Goal: Transaction & Acquisition: Purchase product/service

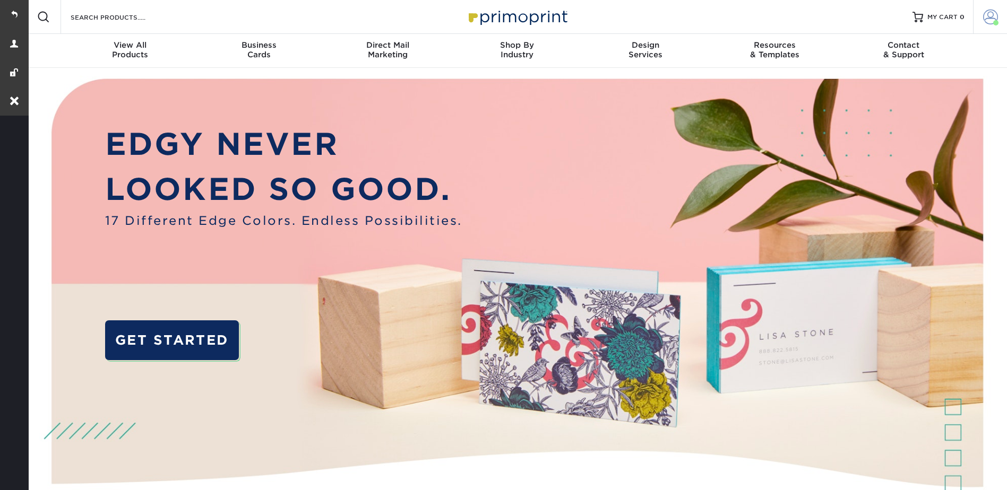
click at [995, 18] on span at bounding box center [990, 17] width 15 height 15
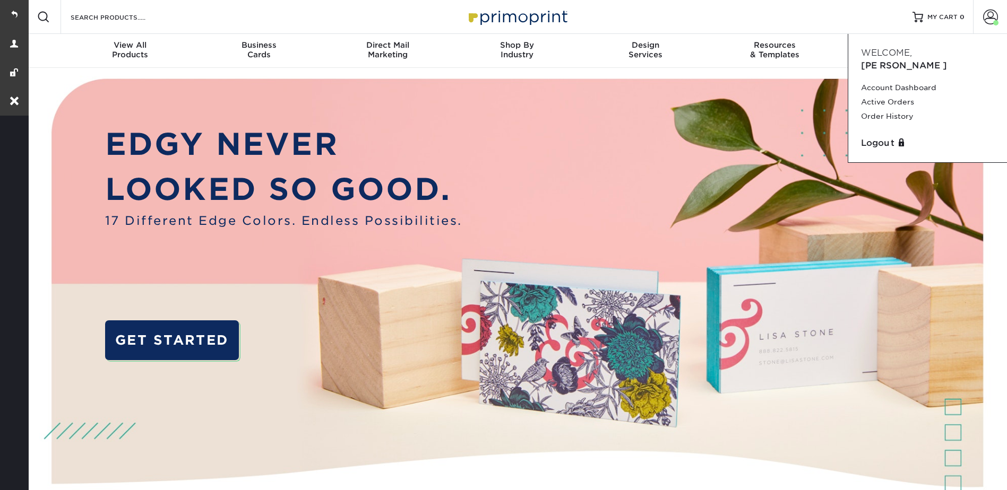
click at [907, 76] on div "Account Dashboard Active Orders Order History" at bounding box center [927, 104] width 142 height 56
click at [910, 81] on link "Account Dashboard" at bounding box center [927, 88] width 133 height 14
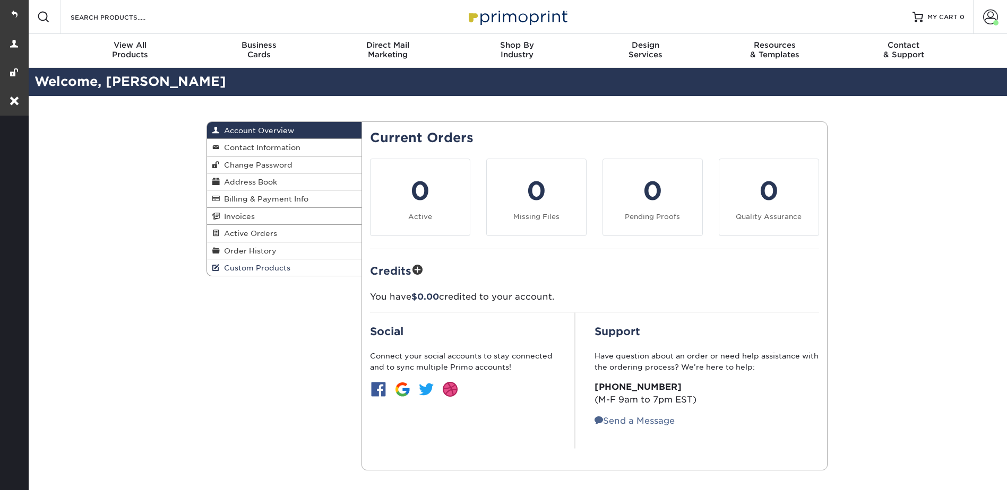
click at [250, 264] on span "Custom Products" at bounding box center [255, 268] width 71 height 8
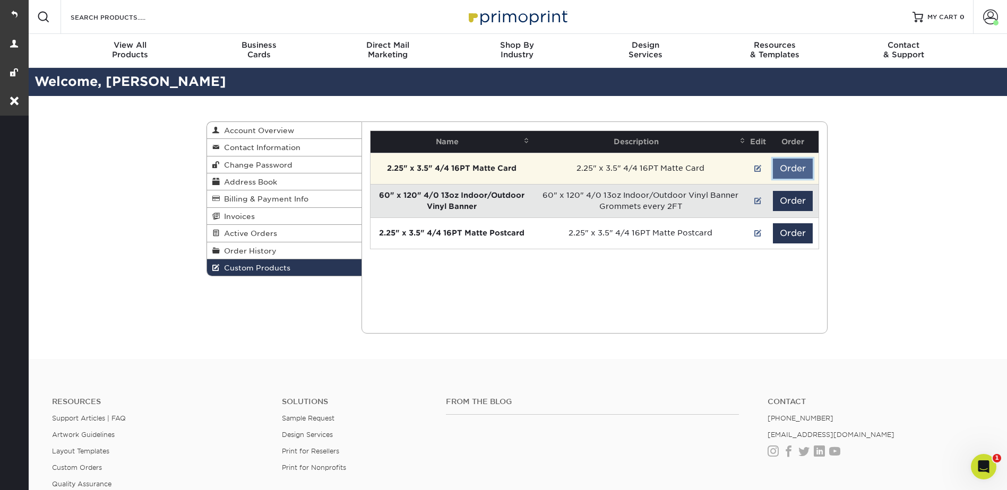
click at [782, 167] on button "Order" at bounding box center [793, 169] width 40 height 20
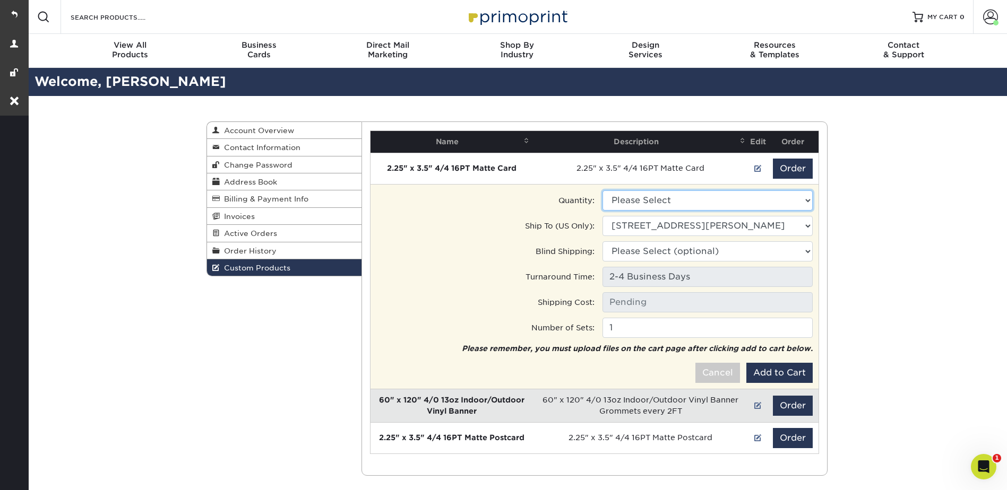
click at [669, 195] on select "Please Select 1000 - $81.00" at bounding box center [707, 200] width 210 height 20
select select "0"
click at [602, 190] on select "Please Select 1000 - $81.00" at bounding box center [707, 200] width 210 height 20
type input "Ground: $14.89"
click at [788, 374] on button "Add to Cart" at bounding box center [779, 373] width 66 height 20
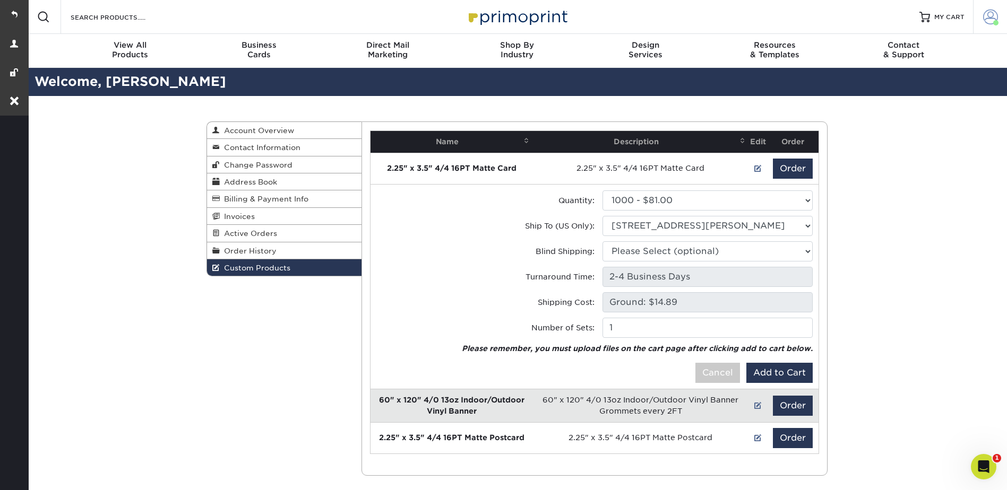
click at [983, 8] on link "Account" at bounding box center [990, 17] width 34 height 34
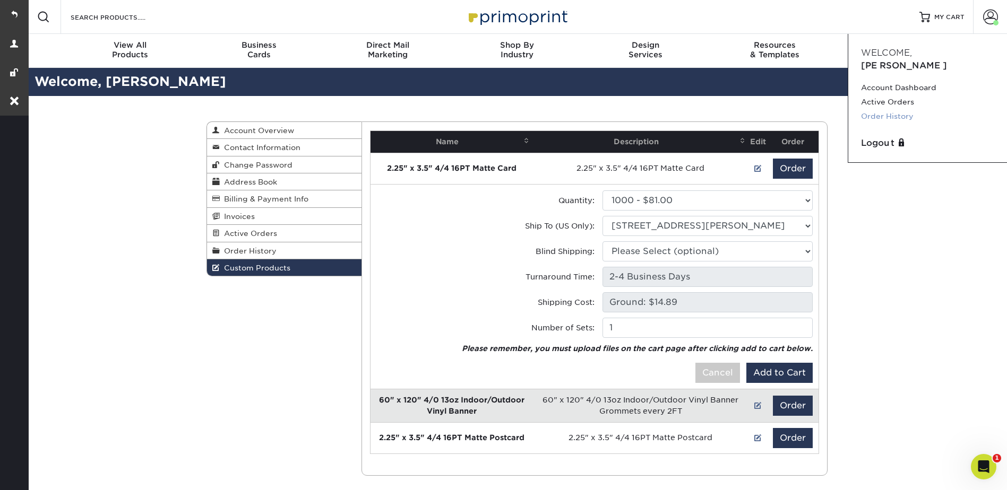
click at [898, 109] on link "Order History" at bounding box center [927, 116] width 133 height 14
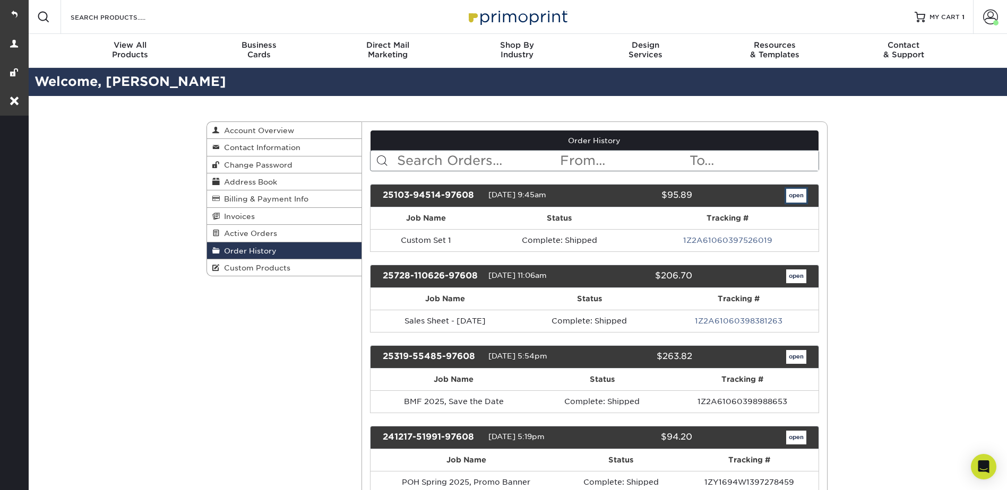
click at [786, 194] on link "open" at bounding box center [796, 196] width 20 height 14
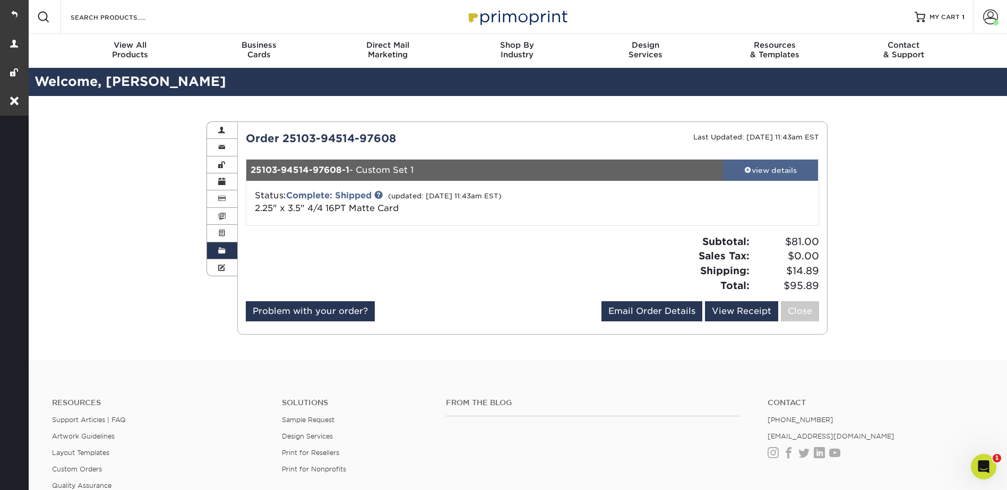
click at [747, 169] on span at bounding box center [747, 169] width 7 height 7
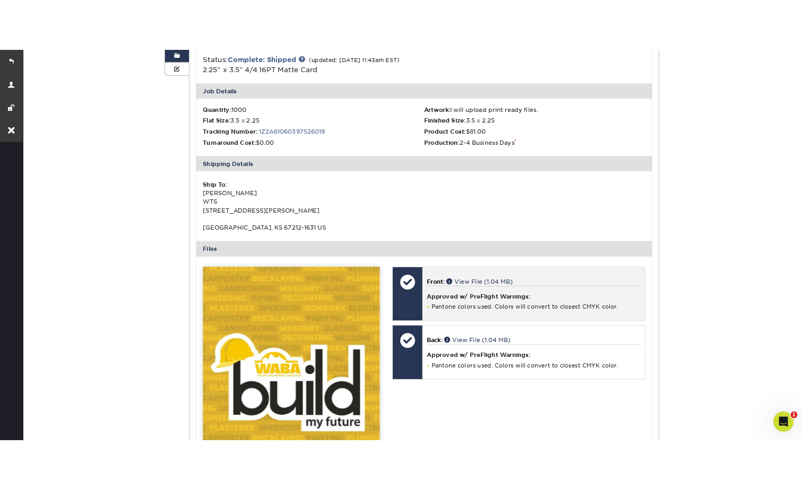
scroll to position [371, 0]
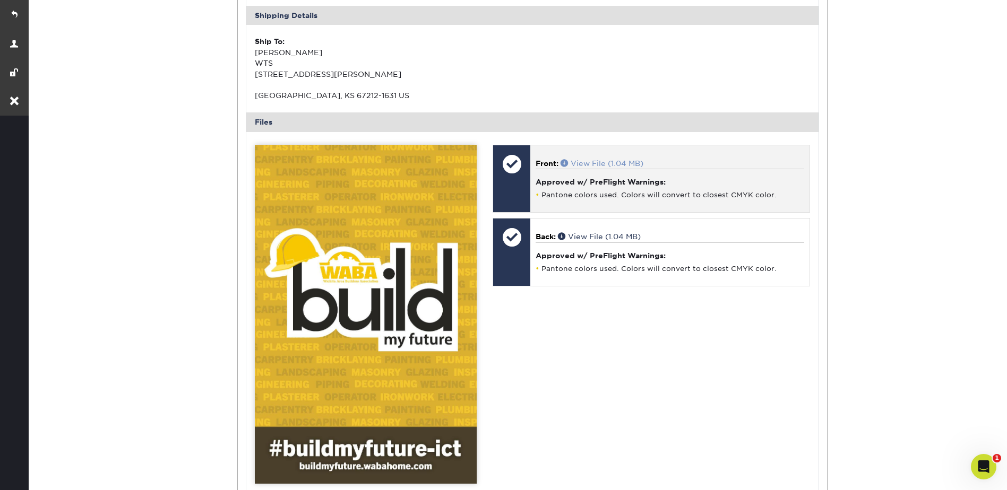
click at [565, 161] on span at bounding box center [565, 162] width 10 height 7
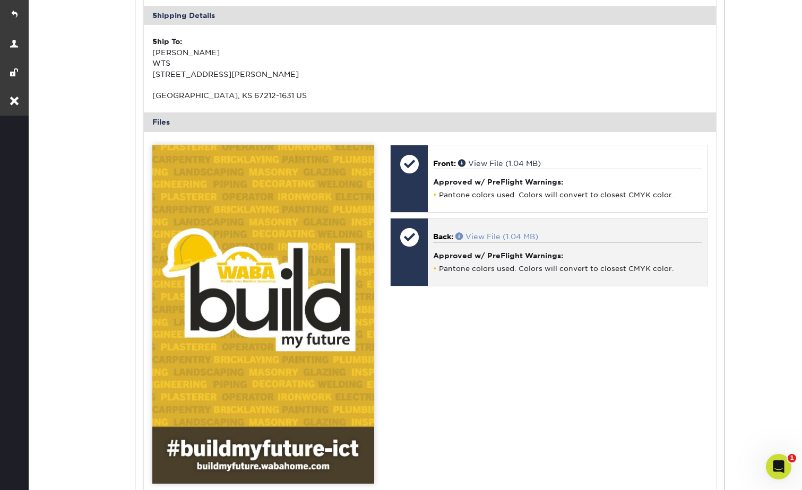
click at [460, 238] on span at bounding box center [460, 235] width 10 height 7
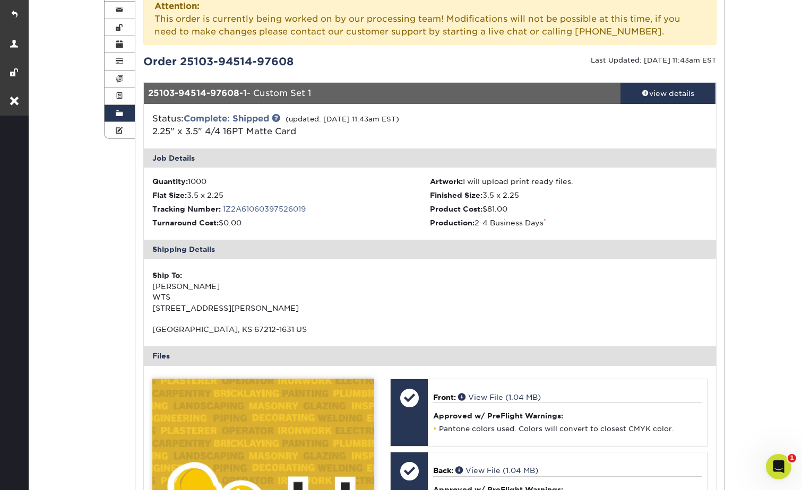
scroll to position [0, 0]
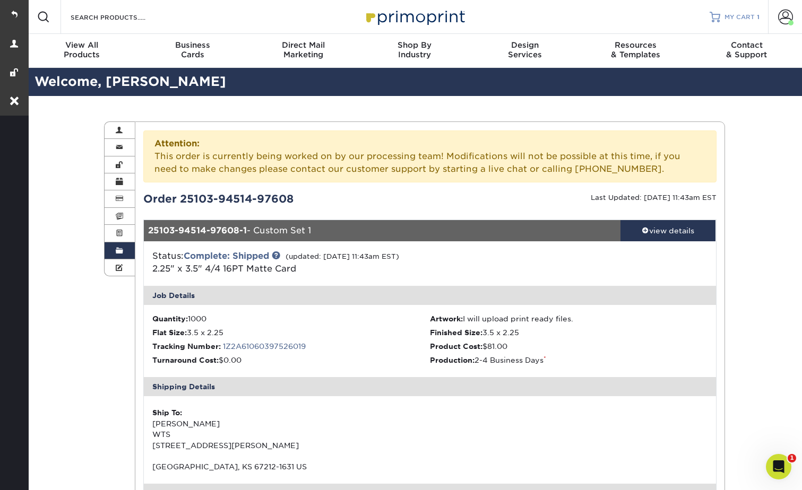
click at [756, 10] on link "MY CART 1" at bounding box center [734, 17] width 50 height 34
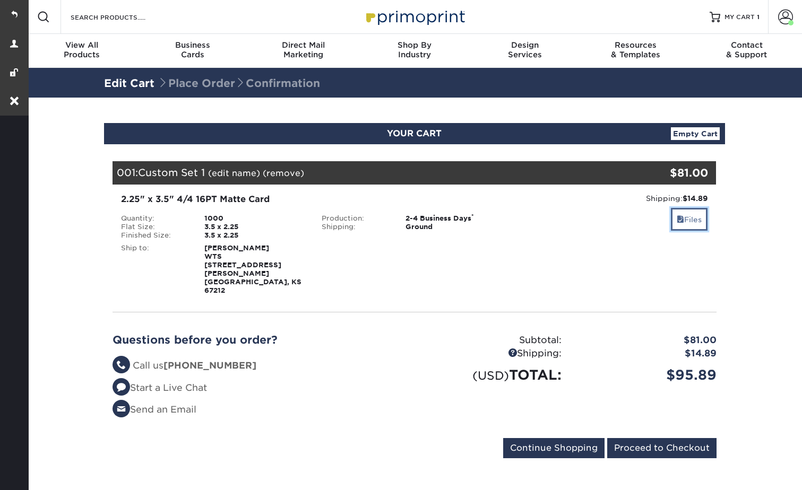
click at [679, 219] on span at bounding box center [680, 219] width 7 height 8
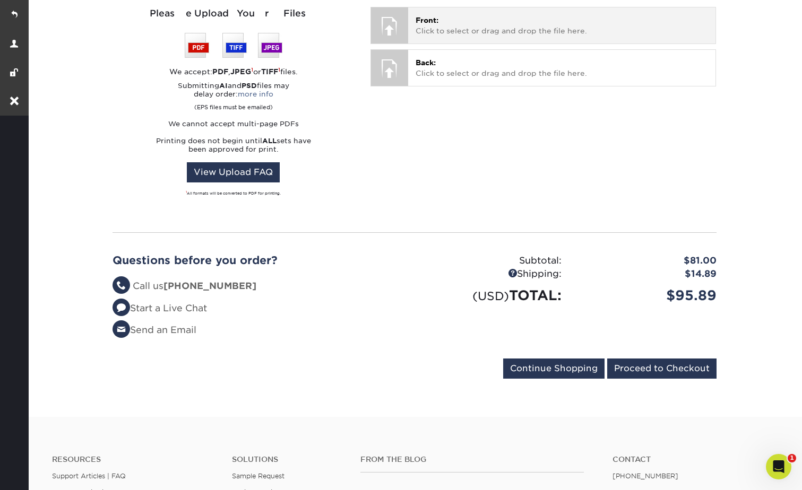
click at [472, 20] on div "Front: Click to select or drag and drop the file here. Choose file" at bounding box center [561, 25] width 307 height 36
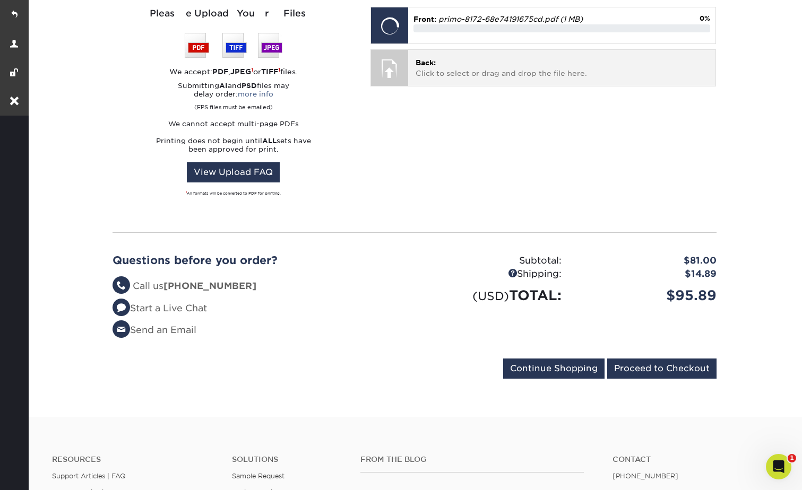
click at [467, 57] on p "Back: Click to select or drag and drop the file here." at bounding box center [561, 68] width 292 height 22
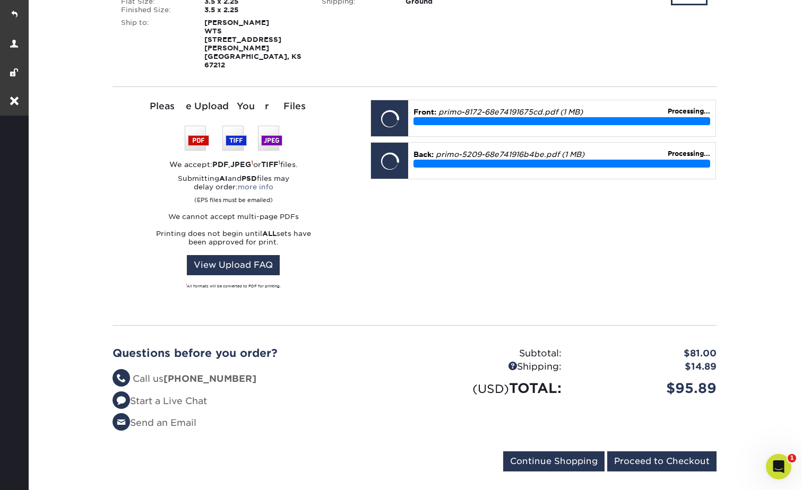
scroll to position [159, 0]
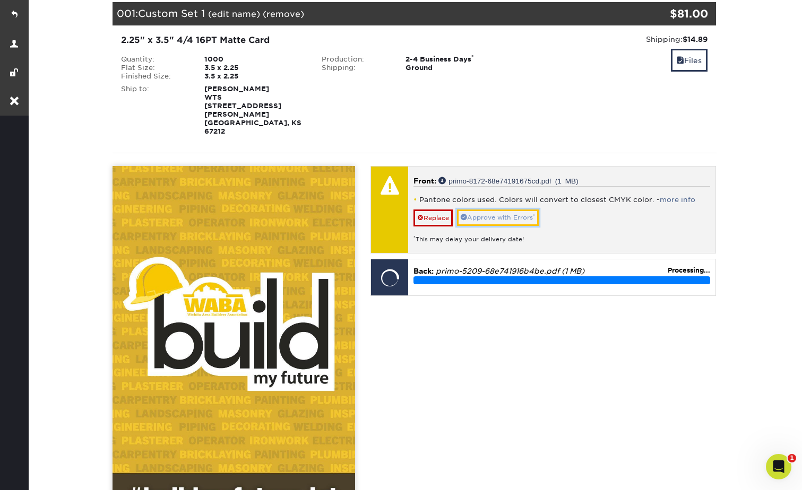
click at [515, 210] on link "Approve with Errors *" at bounding box center [498, 218] width 82 height 16
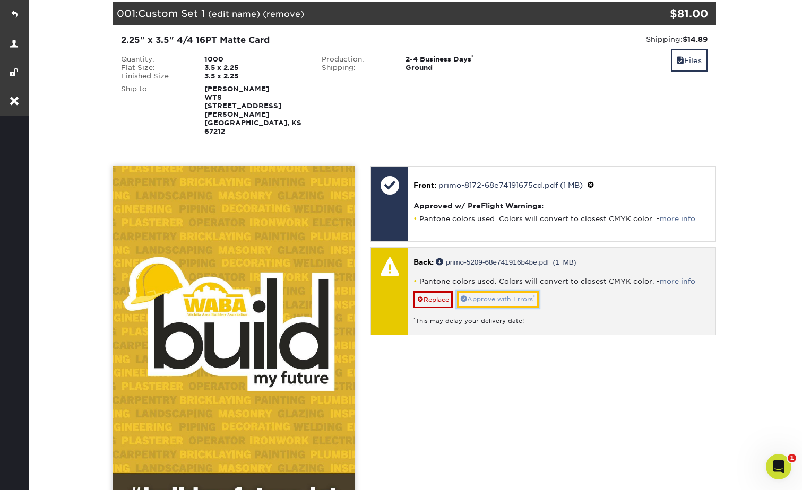
click at [491, 291] on link "Approve with Errors *" at bounding box center [498, 299] width 82 height 16
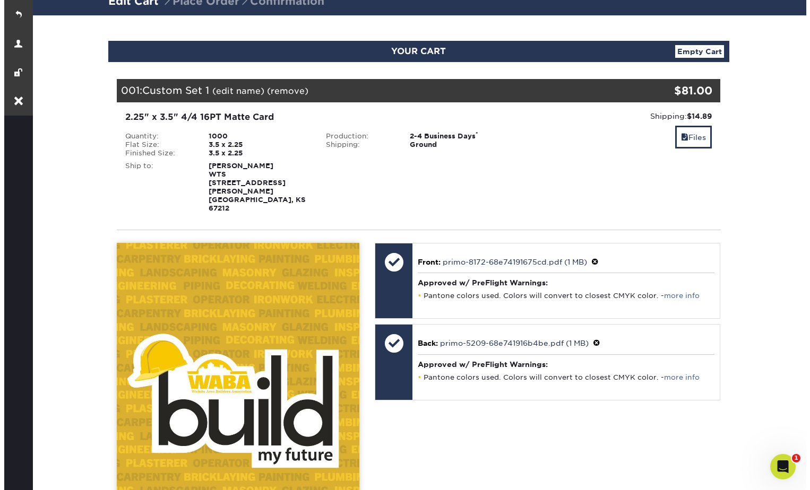
scroll to position [0, 0]
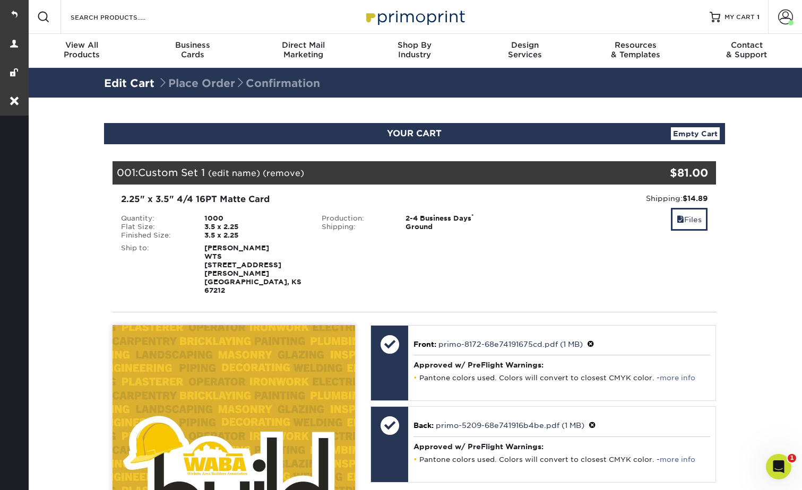
click at [241, 171] on link "(edit name)" at bounding box center [234, 173] width 52 height 10
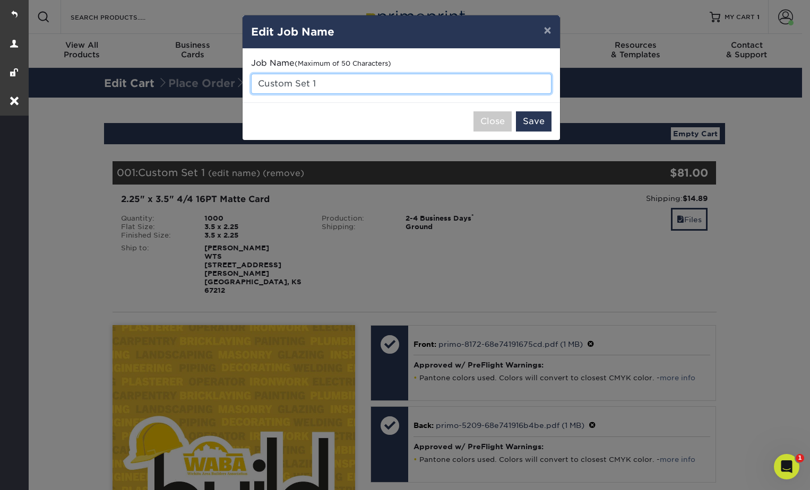
click at [336, 83] on input "Custom Set 1" at bounding box center [401, 84] width 300 height 20
paste input "25103-94514-97608"
type input "Custom Set 1 - Reorder 25103-94514-97608"
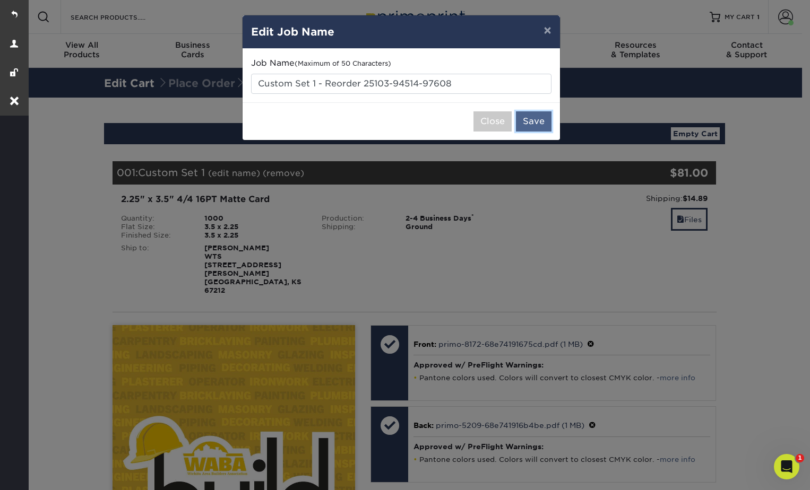
click at [528, 123] on button "Save" at bounding box center [534, 121] width 36 height 20
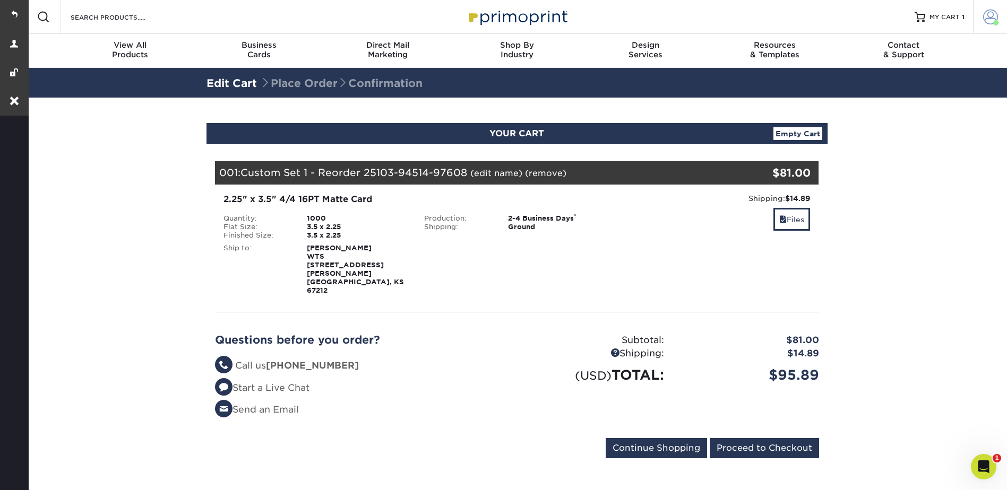
click at [801, 13] on span at bounding box center [990, 17] width 15 height 15
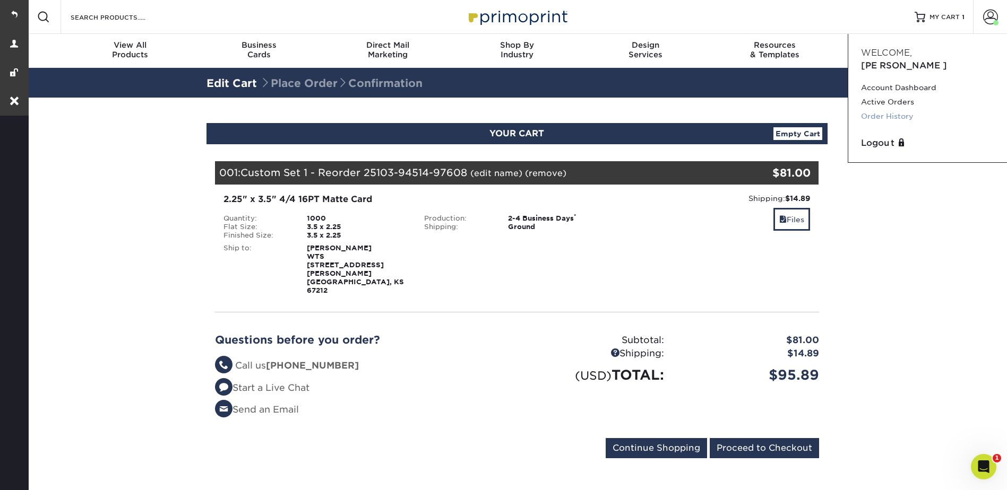
click at [801, 109] on link "Order History" at bounding box center [927, 116] width 133 height 14
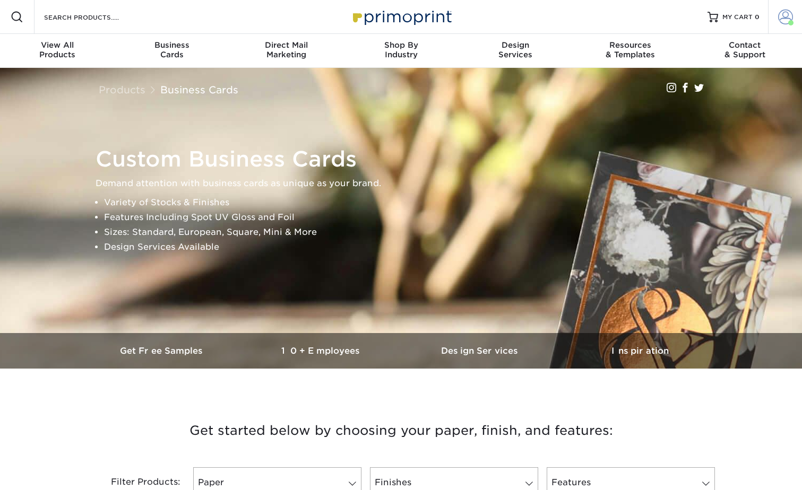
click at [784, 16] on span at bounding box center [785, 17] width 15 height 15
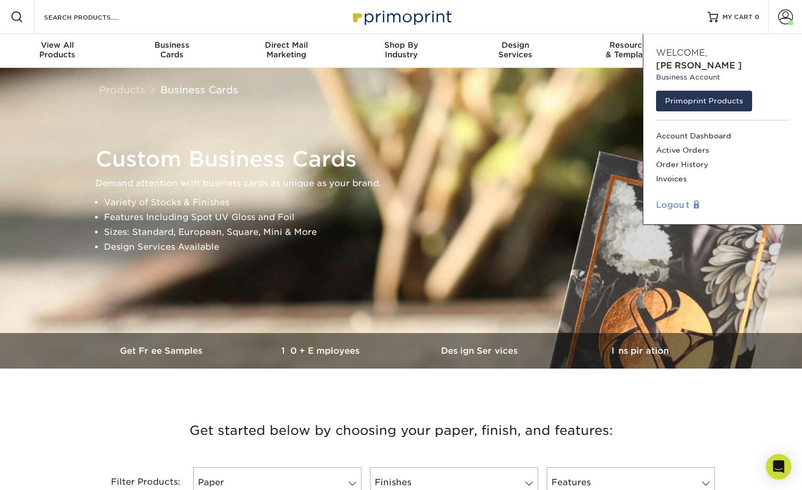
click at [668, 199] on link "Logout" at bounding box center [722, 205] width 133 height 13
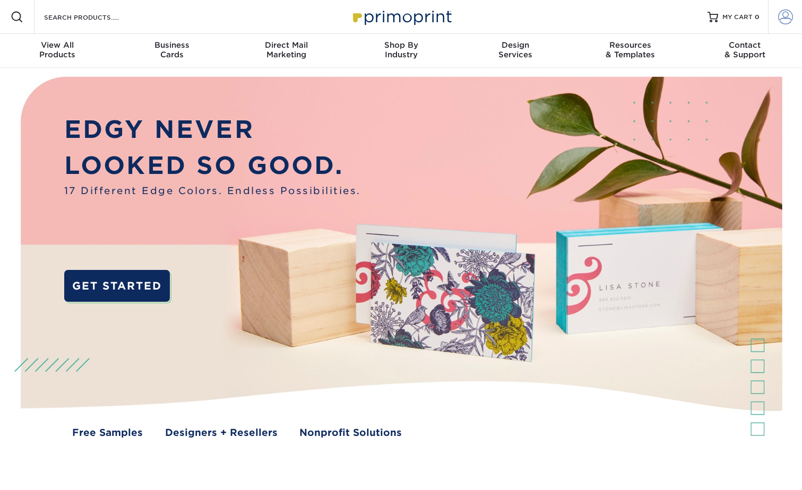
click at [780, 16] on span at bounding box center [785, 17] width 15 height 15
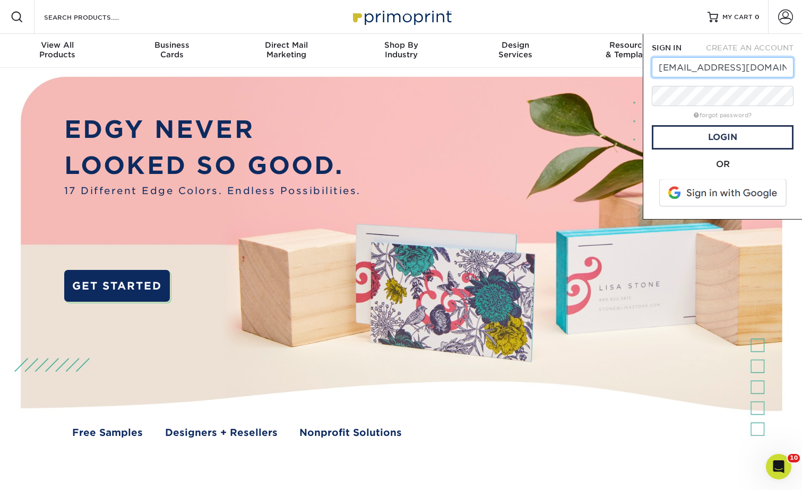
drag, startPoint x: 781, startPoint y: 66, endPoint x: 658, endPoint y: 67, distance: 122.6
click at [658, 67] on input "[EMAIL_ADDRESS][DOMAIN_NAME]" at bounding box center [723, 67] width 142 height 20
type input "[EMAIL_ADDRESS][DOMAIN_NAME]"
click at [694, 136] on link "Login" at bounding box center [723, 137] width 142 height 24
